Goal: Task Accomplishment & Management: Use online tool/utility

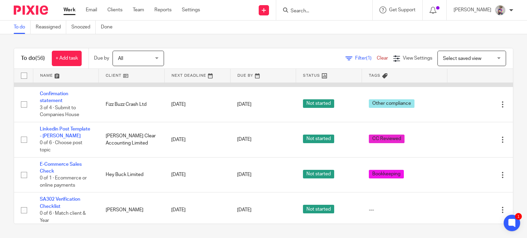
scroll to position [786, 0]
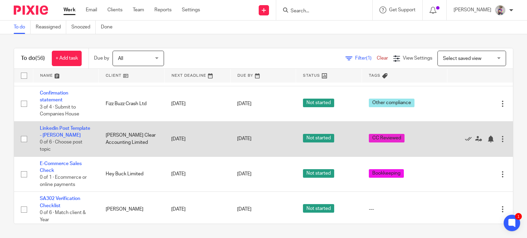
click at [499, 140] on div at bounding box center [502, 139] width 7 height 7
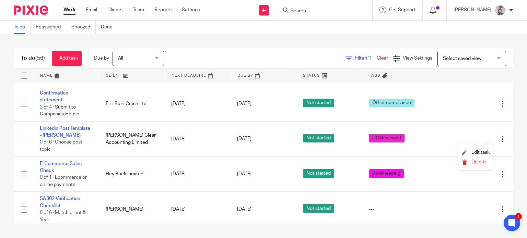
click at [474, 160] on span "Delete" at bounding box center [478, 162] width 14 height 5
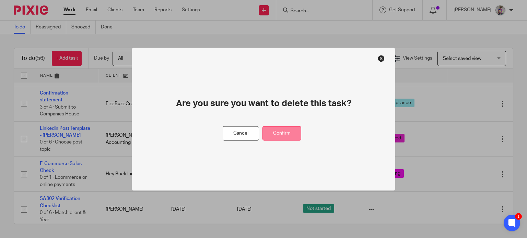
click at [276, 136] on button "Confirm" at bounding box center [281, 133] width 39 height 15
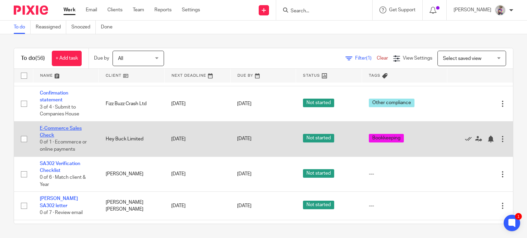
click at [62, 126] on link "E-Commerce Sales Check" at bounding box center [61, 132] width 42 height 12
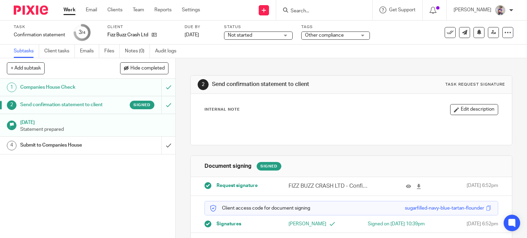
scroll to position [26, 0]
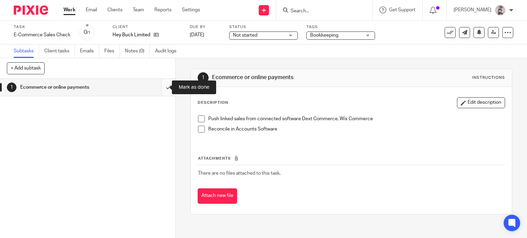
click at [162, 86] on input "submit" at bounding box center [87, 87] width 175 height 17
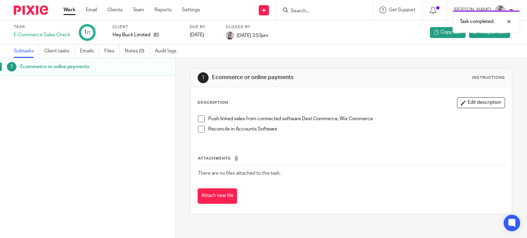
click at [71, 11] on link "Work" at bounding box center [69, 10] width 12 height 7
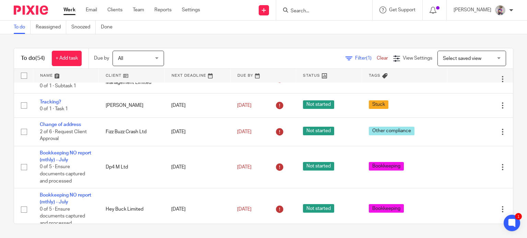
scroll to position [485, 0]
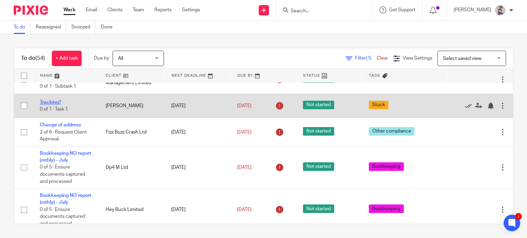
click at [54, 100] on link "Tracking?" at bounding box center [50, 102] width 21 height 5
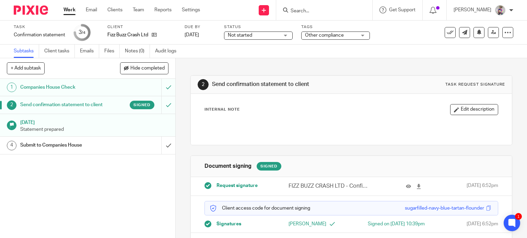
scroll to position [26, 0]
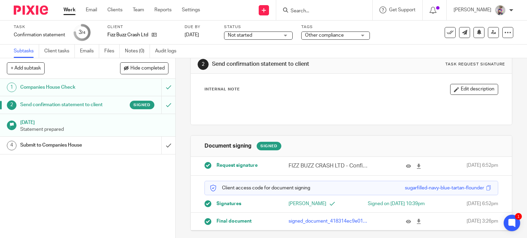
click at [125, 149] on div "Submit to Companies House" at bounding box center [87, 145] width 134 height 10
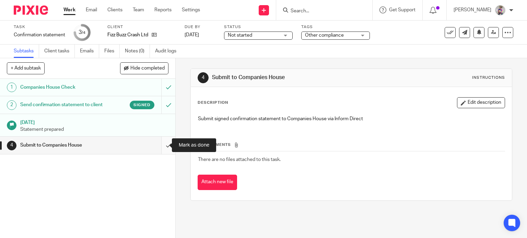
click at [163, 146] on input "submit" at bounding box center [87, 145] width 175 height 17
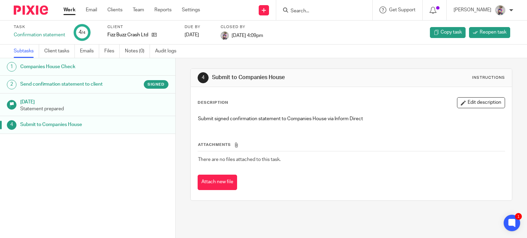
click at [68, 9] on link "Work" at bounding box center [69, 10] width 12 height 7
